Goal: Check status: Check status

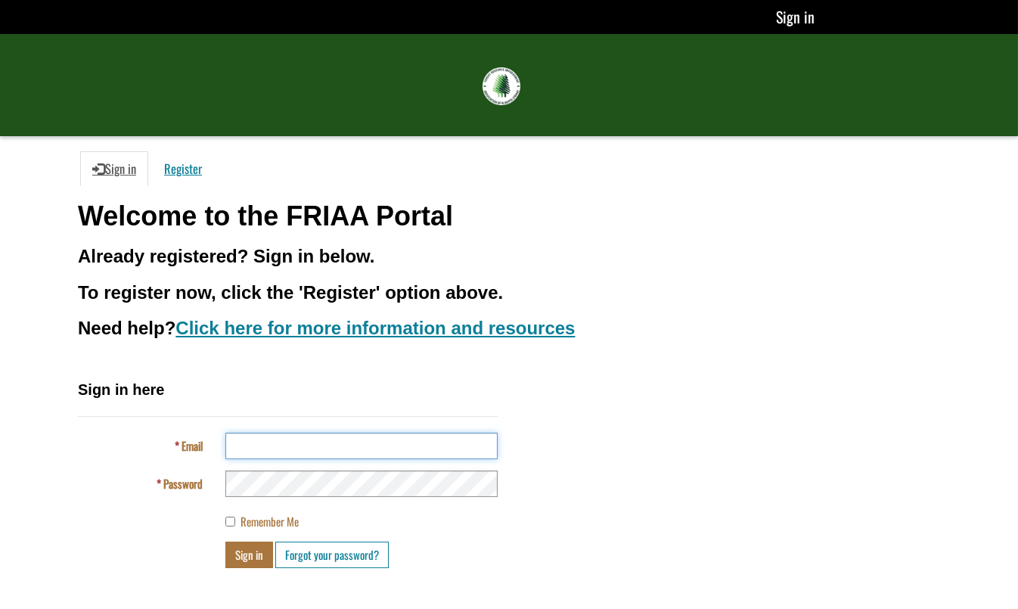
click at [252, 437] on input "Email" at bounding box center [361, 445] width 272 height 26
type input "**********"
click at [601, 417] on div "**********" at bounding box center [509, 479] width 884 height 200
click at [225, 541] on button "Sign in" at bounding box center [249, 554] width 48 height 26
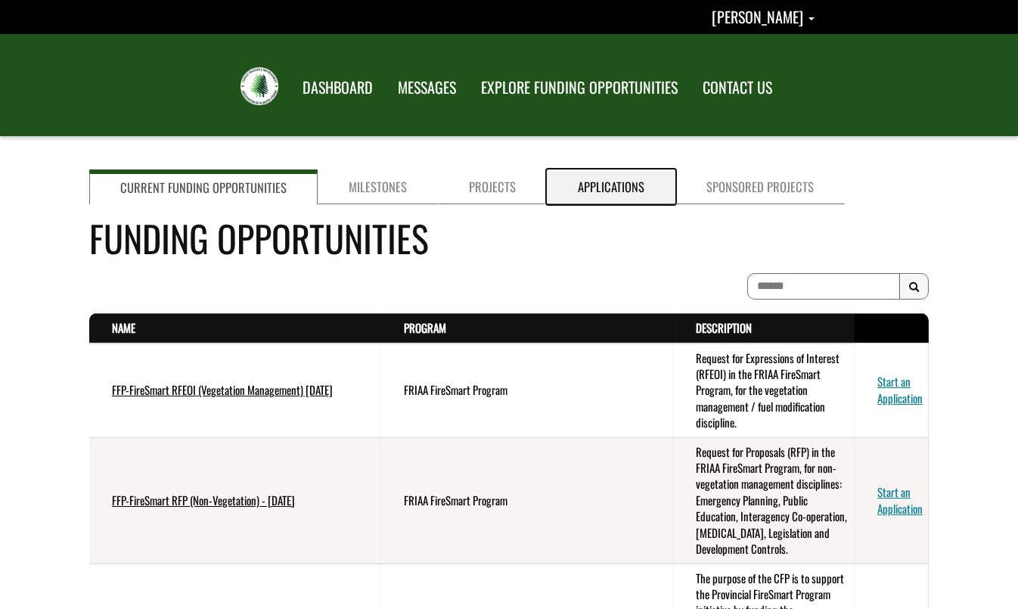
click at [582, 186] on link "Applications" at bounding box center [611, 186] width 129 height 35
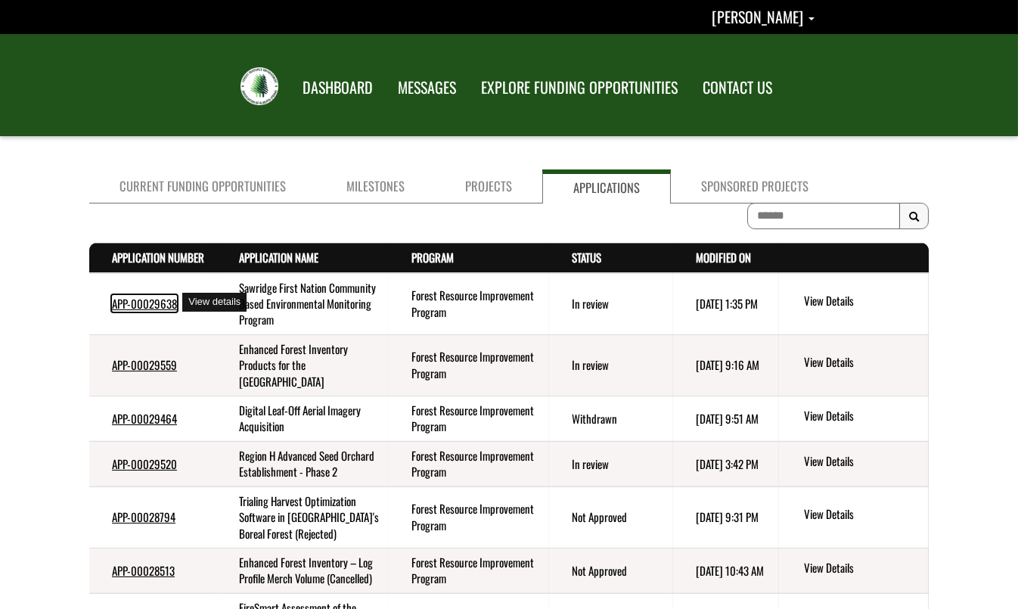
click at [134, 301] on link "APP-00029638" at bounding box center [144, 303] width 65 height 17
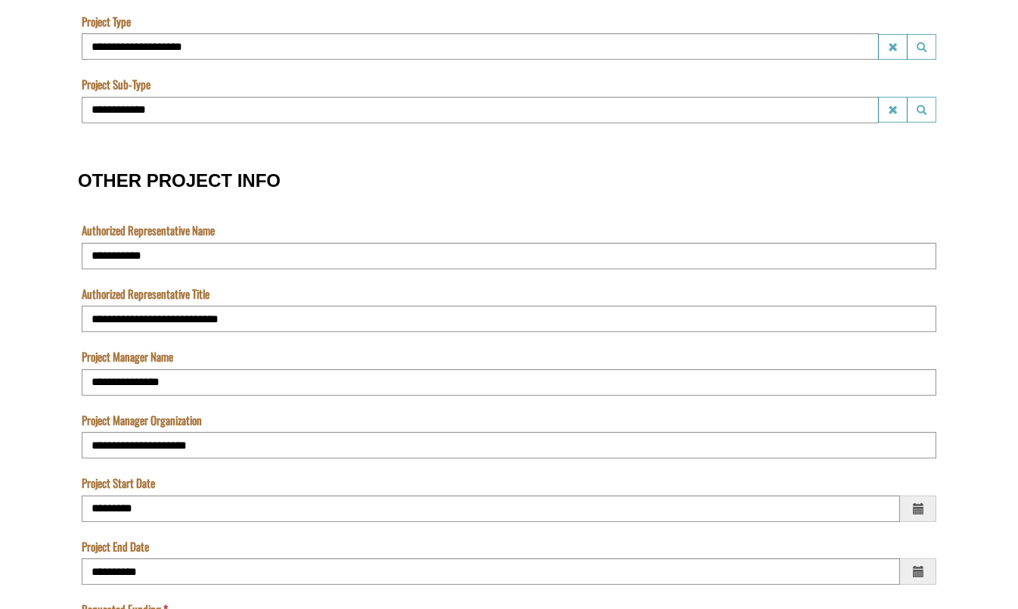
scroll to position [847, 0]
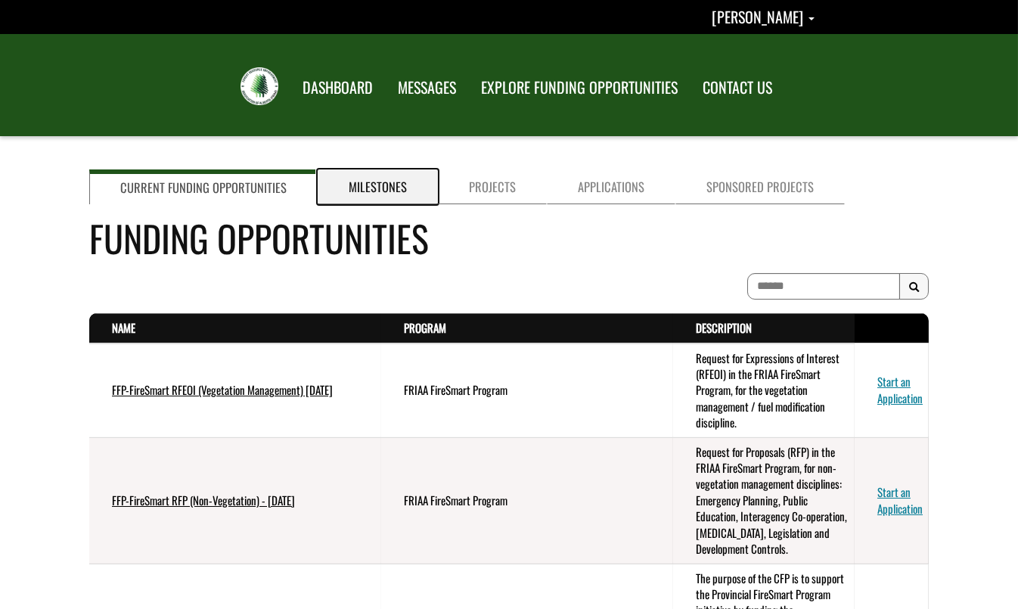
click at [386, 178] on link "Milestones" at bounding box center [378, 186] width 120 height 35
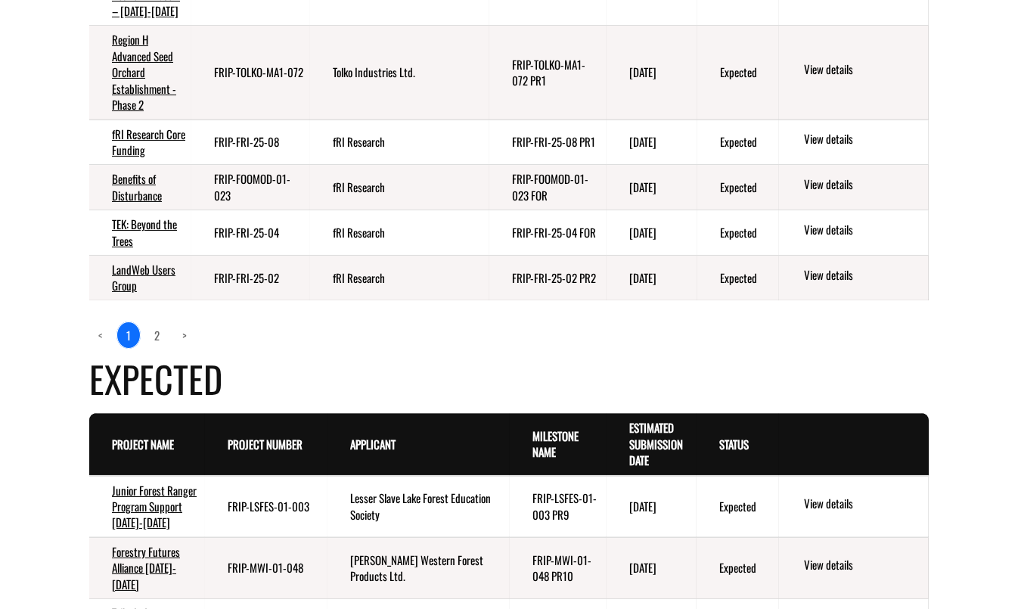
scroll to position [755, 0]
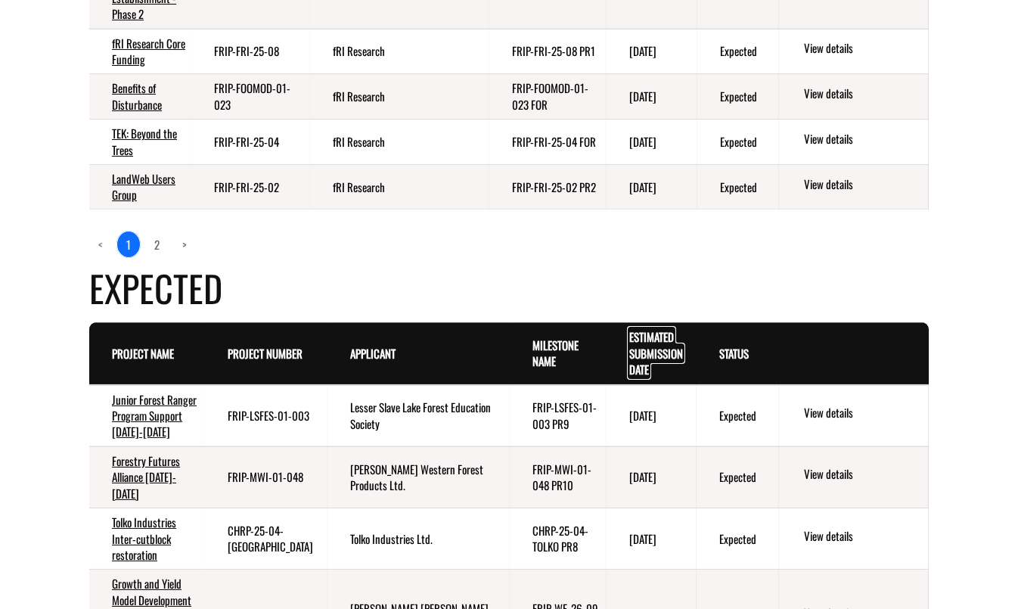
click at [657, 344] on link "Estimated Submission Date . sort descending" at bounding box center [656, 352] width 54 height 49
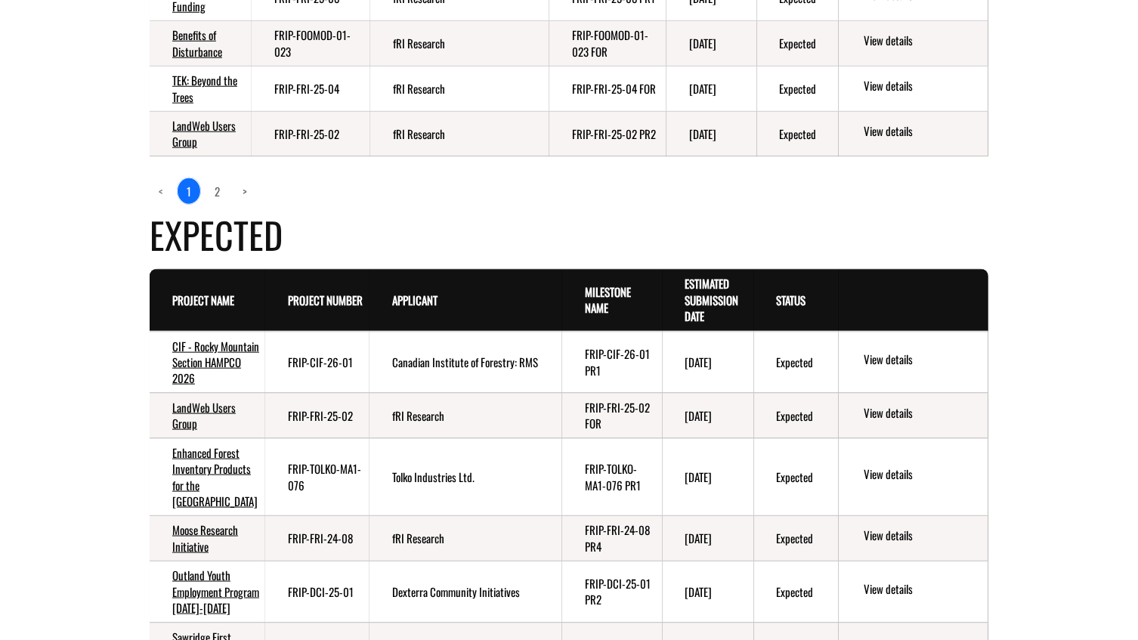
scroll to position [756, 0]
